Goal: Submit feedback/report problem

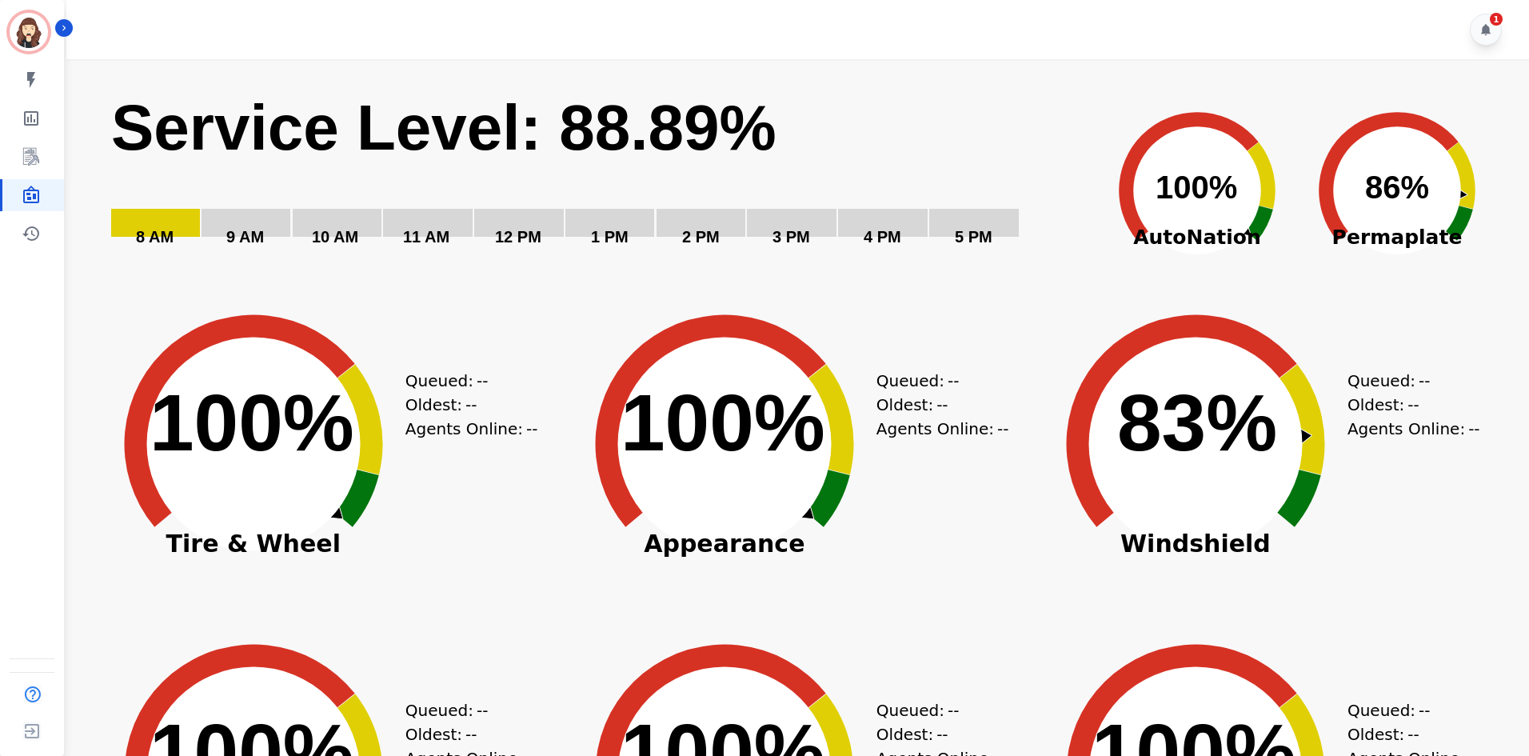
scroll to position [106, 0]
